Goal: Task Accomplishment & Management: Manage account settings

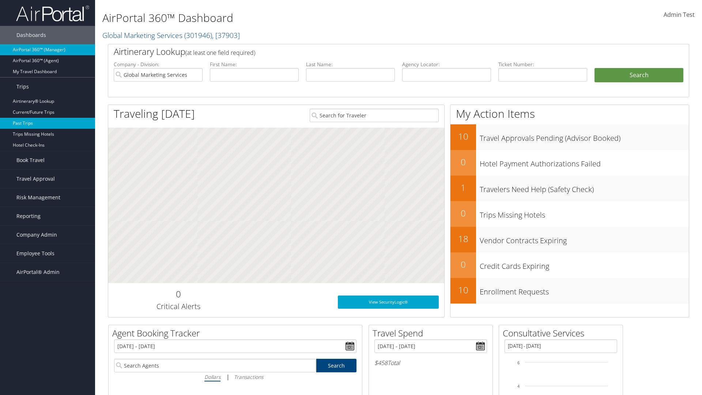
click at [48, 123] on link "Past Trips" at bounding box center [47, 123] width 95 height 11
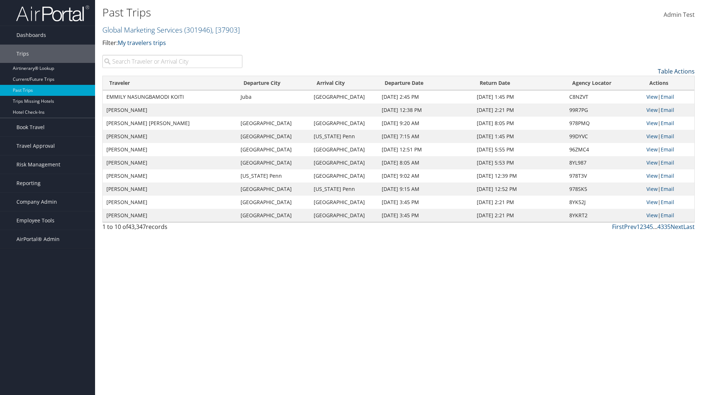
click at [676, 71] on link "Table Actions" at bounding box center [676, 71] width 37 height 8
click at [646, 95] on link "Column Visibility" at bounding box center [646, 95] width 96 height 12
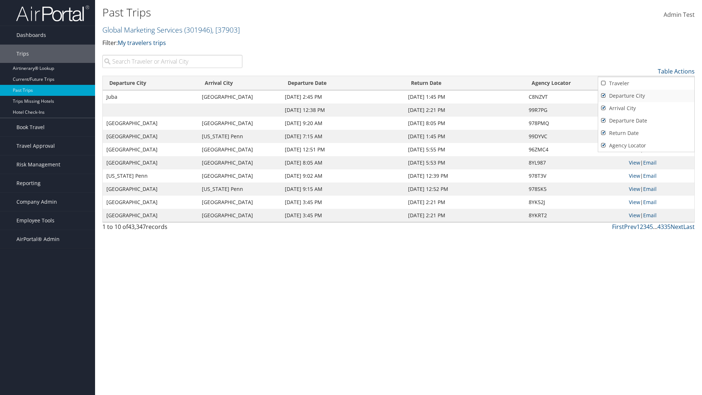
click at [646, 96] on link "Departure City" at bounding box center [646, 96] width 96 height 12
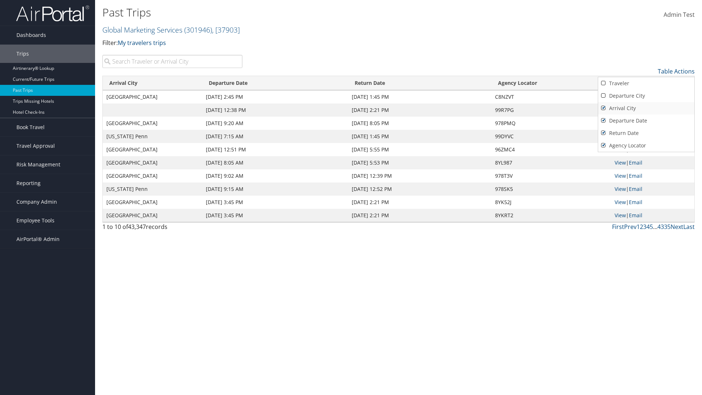
click at [646, 108] on link "Arrival City" at bounding box center [646, 108] width 96 height 12
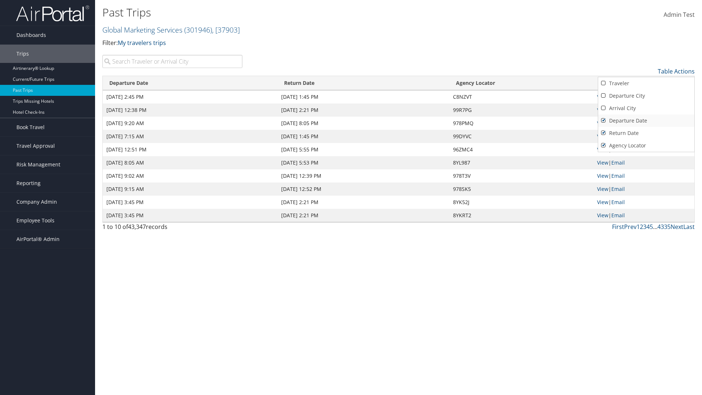
click at [646, 121] on link "Departure Date" at bounding box center [646, 120] width 96 height 12
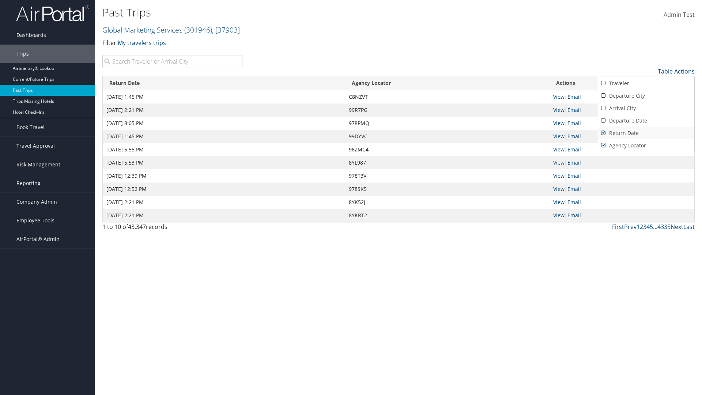
click at [646, 133] on link "Return Date" at bounding box center [646, 133] width 96 height 12
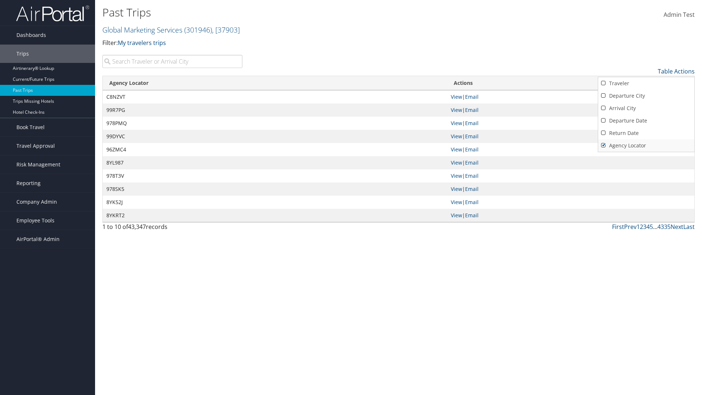
click at [646, 146] on link "Agency Locator" at bounding box center [646, 145] width 96 height 12
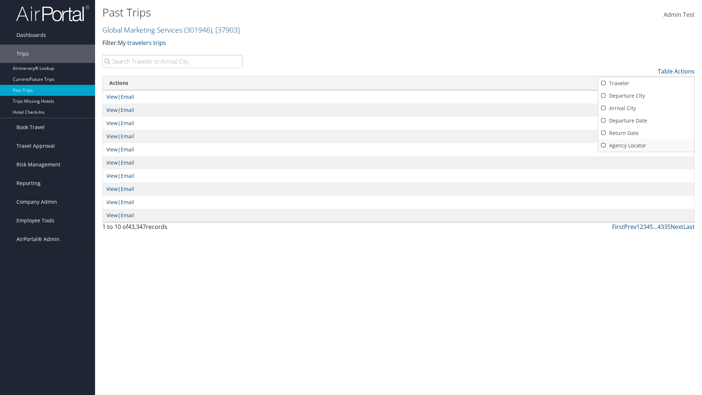
click at [646, 146] on link "Agency Locator" at bounding box center [646, 145] width 96 height 12
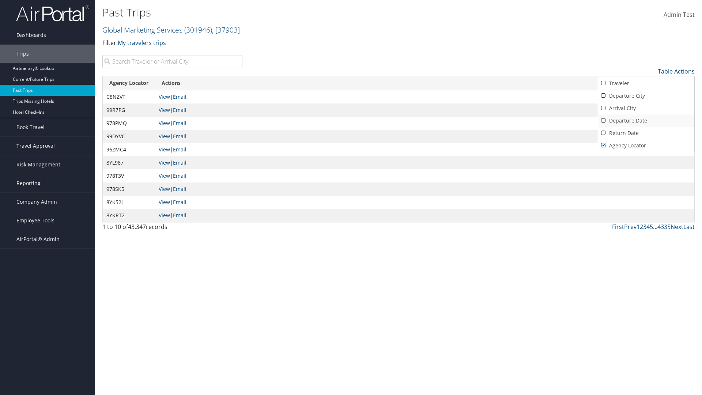
click at [646, 133] on link "Return Date" at bounding box center [646, 133] width 96 height 12
click at [646, 121] on link "Departure Date" at bounding box center [646, 120] width 96 height 12
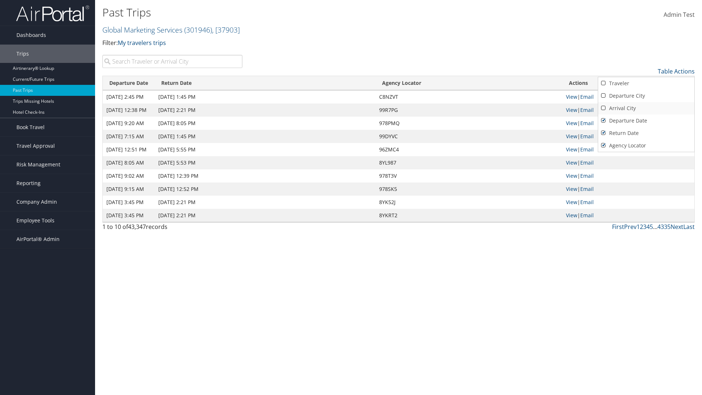
click at [646, 108] on link "Arrival City" at bounding box center [646, 108] width 96 height 12
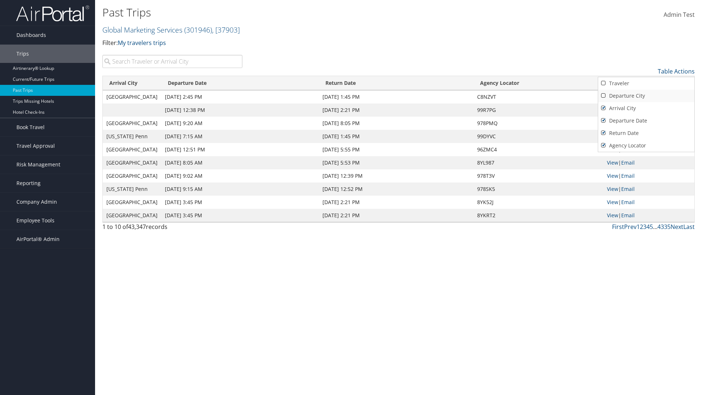
click at [646, 96] on link "Departure City" at bounding box center [646, 96] width 96 height 12
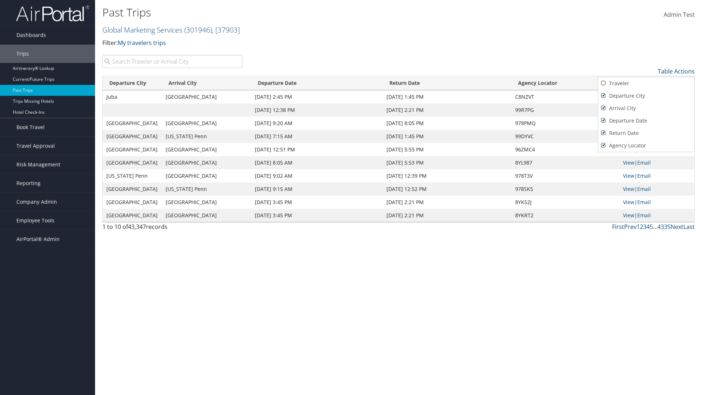
click at [646, 83] on link "Traveler" at bounding box center [646, 83] width 96 height 12
click at [351, 197] on div at bounding box center [351, 197] width 702 height 395
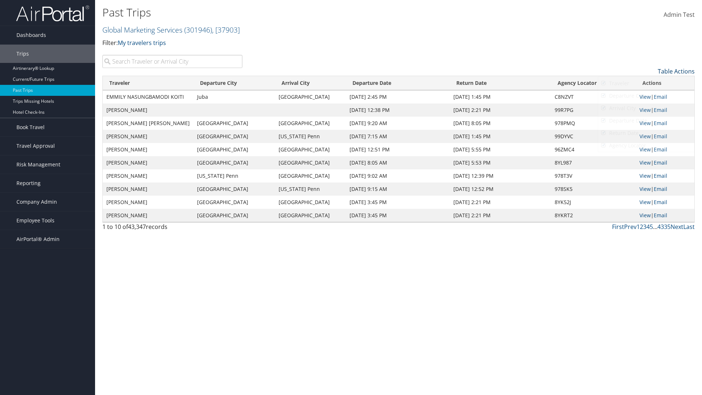
click at [676, 71] on link "Table Actions" at bounding box center [676, 71] width 37 height 8
click at [646, 108] on link "Page Length" at bounding box center [646, 107] width 96 height 12
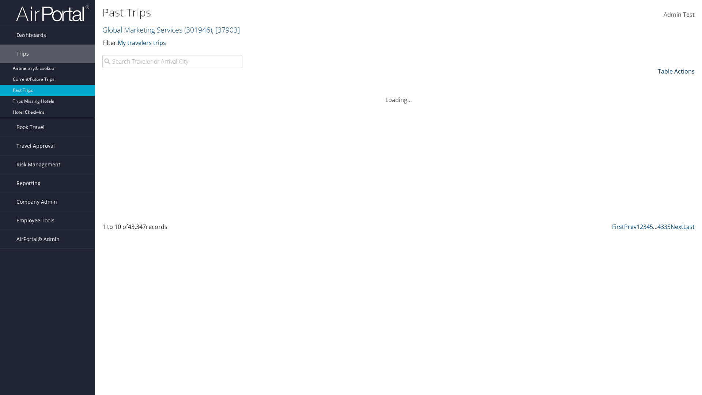
click at [676, 71] on link "Table Actions" at bounding box center [676, 71] width 37 height 8
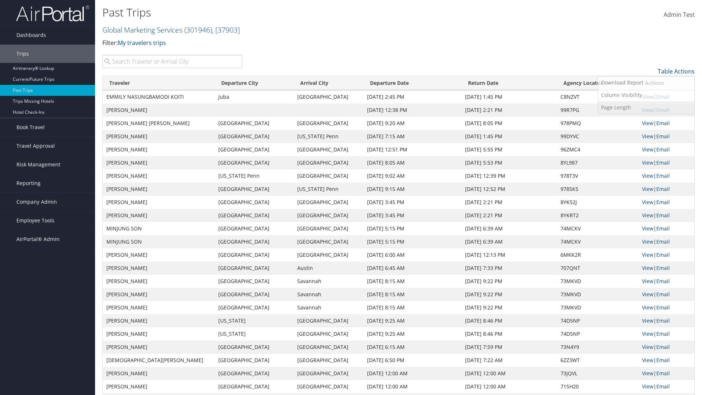
click at [646, 108] on link "Page Length" at bounding box center [646, 107] width 96 height 12
click at [646, 108] on link "50" at bounding box center [646, 108] width 96 height 12
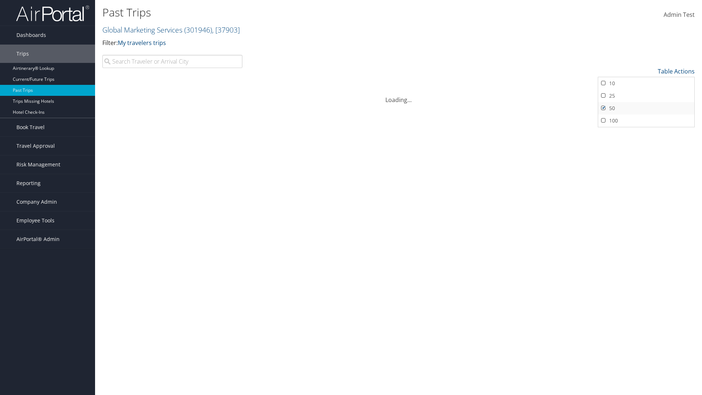
scroll to position [37, 0]
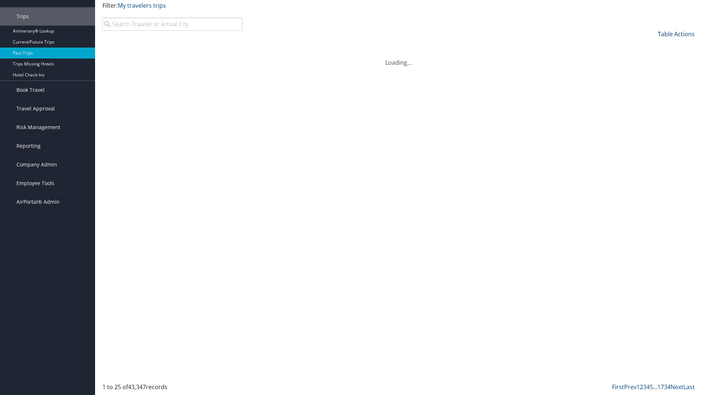
click at [676, 38] on link "Table Actions" at bounding box center [676, 34] width 37 height 8
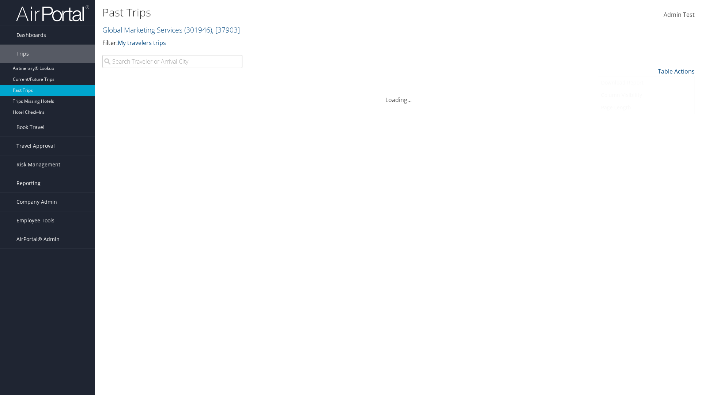
click at [646, 108] on link "Page Length" at bounding box center [646, 107] width 96 height 12
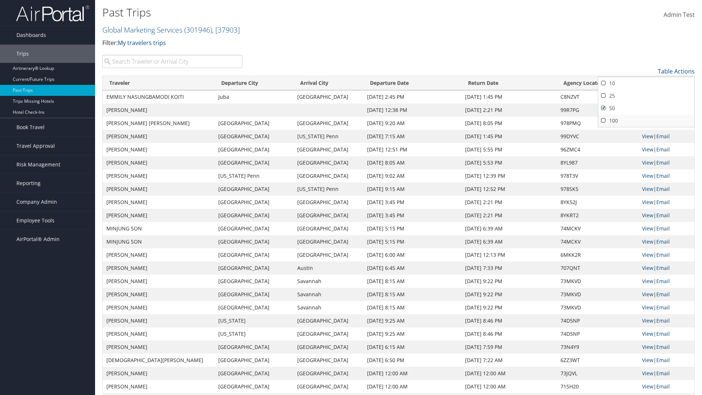
click at [646, 121] on link "100" at bounding box center [646, 120] width 96 height 12
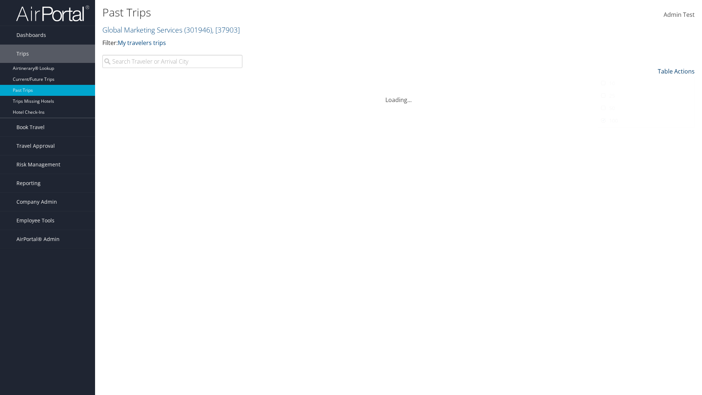
click at [676, 67] on link "Table Actions" at bounding box center [676, 71] width 37 height 8
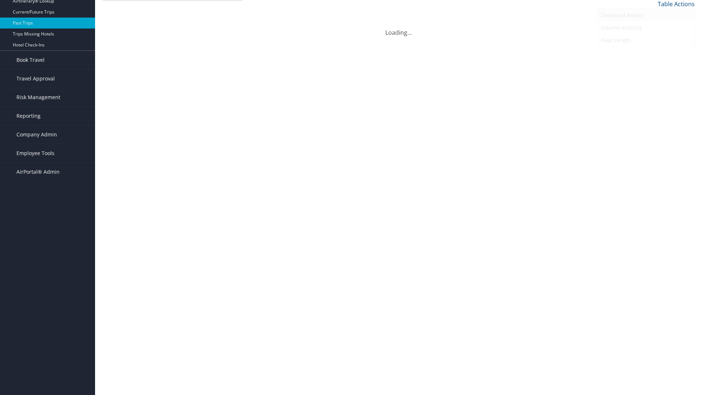
click at [646, 15] on link "Download Report" at bounding box center [646, 15] width 96 height 12
